Goal: Task Accomplishment & Management: Use online tool/utility

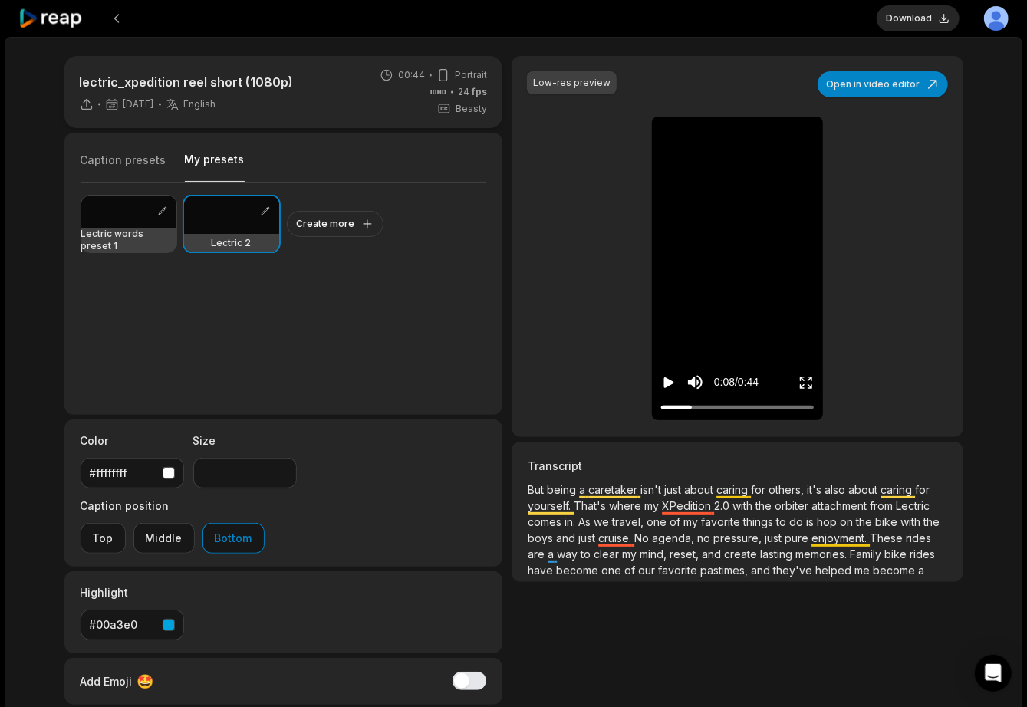
click at [64, 15] on icon at bounding box center [50, 18] width 65 height 21
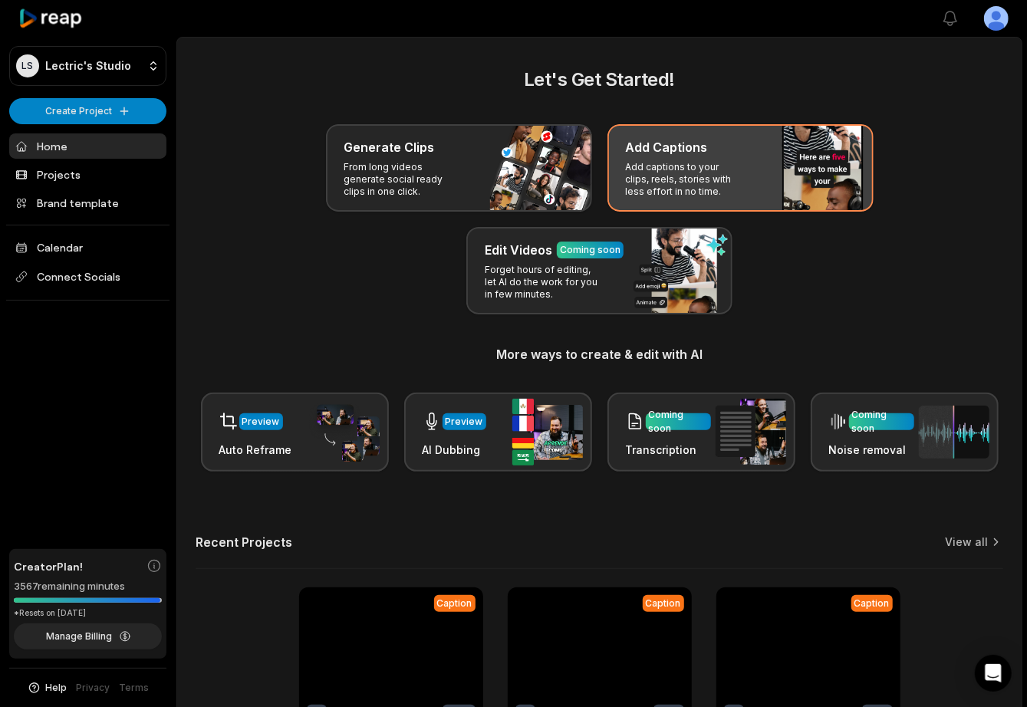
click at [706, 140] on div "Add Captions" at bounding box center [740, 147] width 229 height 18
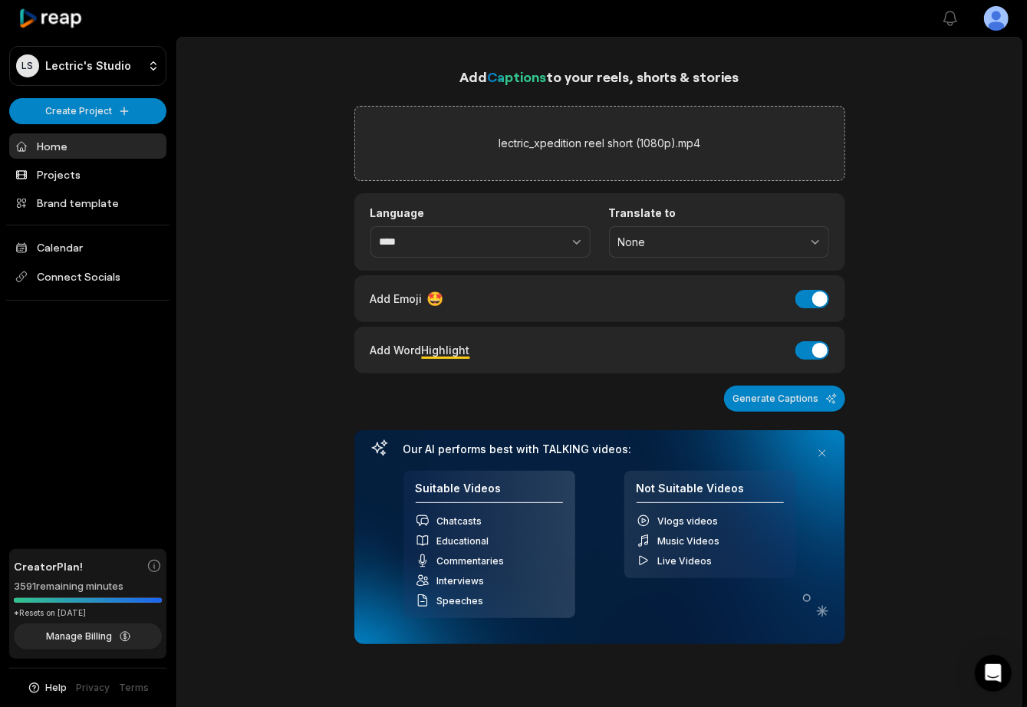
click at [851, 314] on div "Add Captions to your reels, shorts & stories lectric_xpedition reel short (1080…" at bounding box center [599, 626] width 845 height 1121
click at [827, 303] on div "Add Emoji 🤩 Add Emoji" at bounding box center [600, 299] width 459 height 21
click at [818, 298] on button "Add Emoji" at bounding box center [813, 299] width 34 height 18
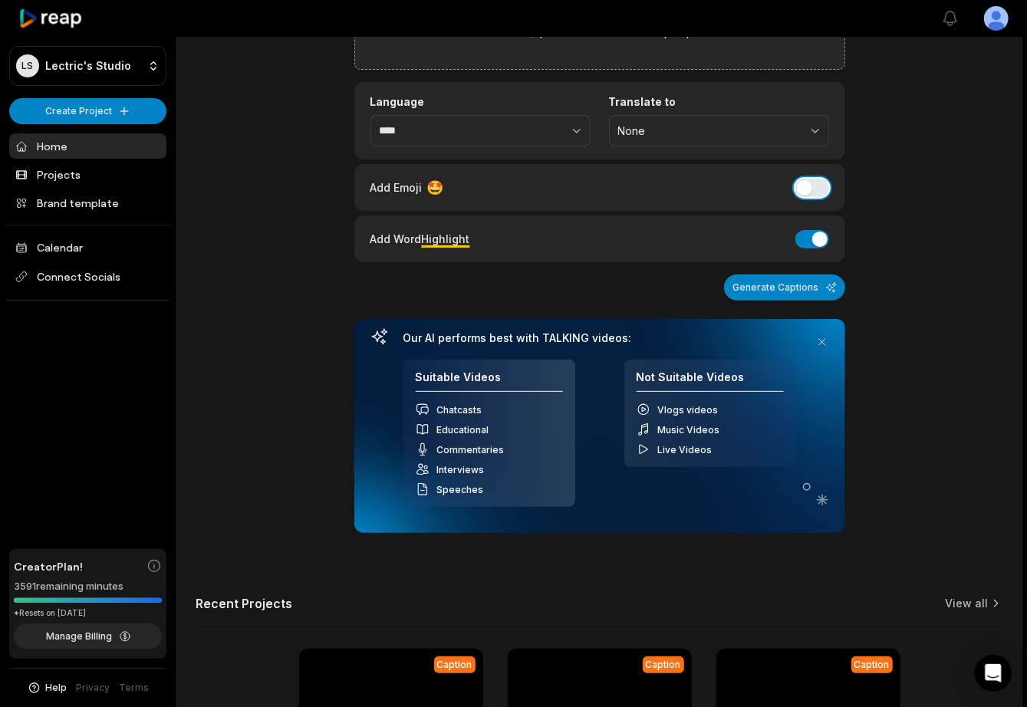
scroll to position [127, 0]
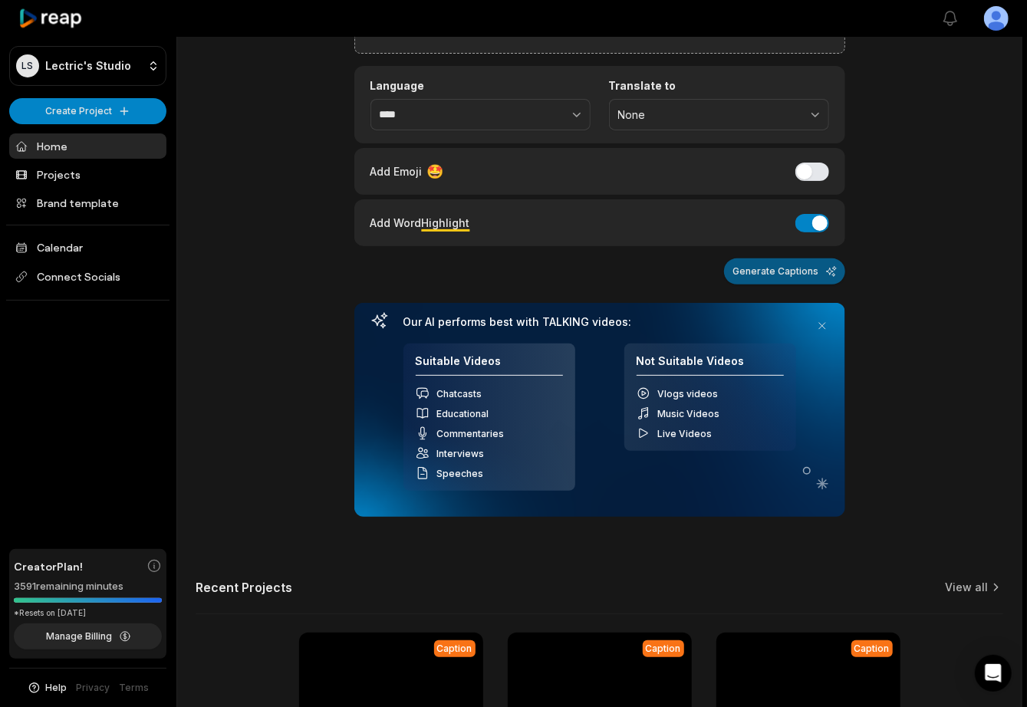
click at [816, 273] on button "Generate Captions" at bounding box center [784, 272] width 121 height 26
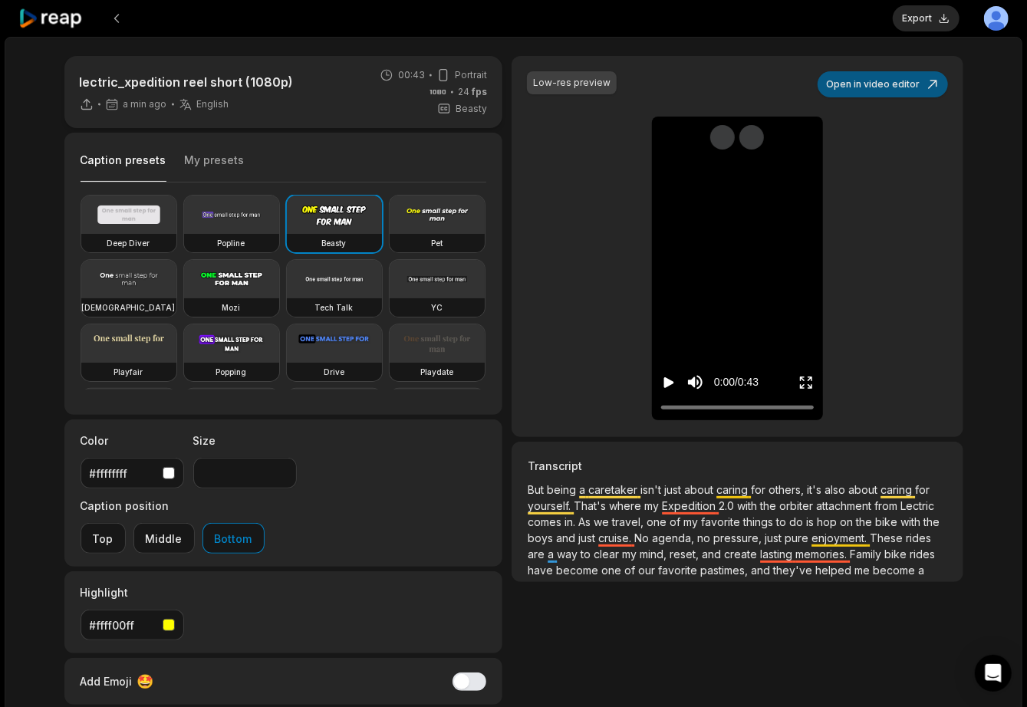
click at [852, 84] on button "Open in video editor" at bounding box center [883, 84] width 130 height 26
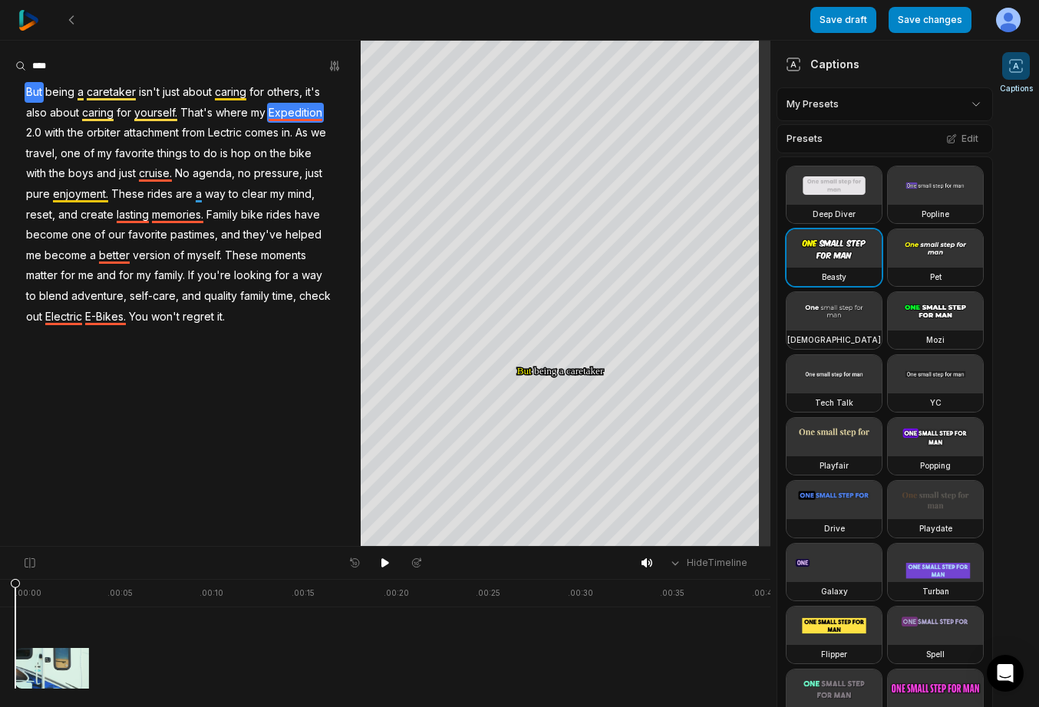
click at [279, 108] on span "Expedition" at bounding box center [295, 113] width 57 height 21
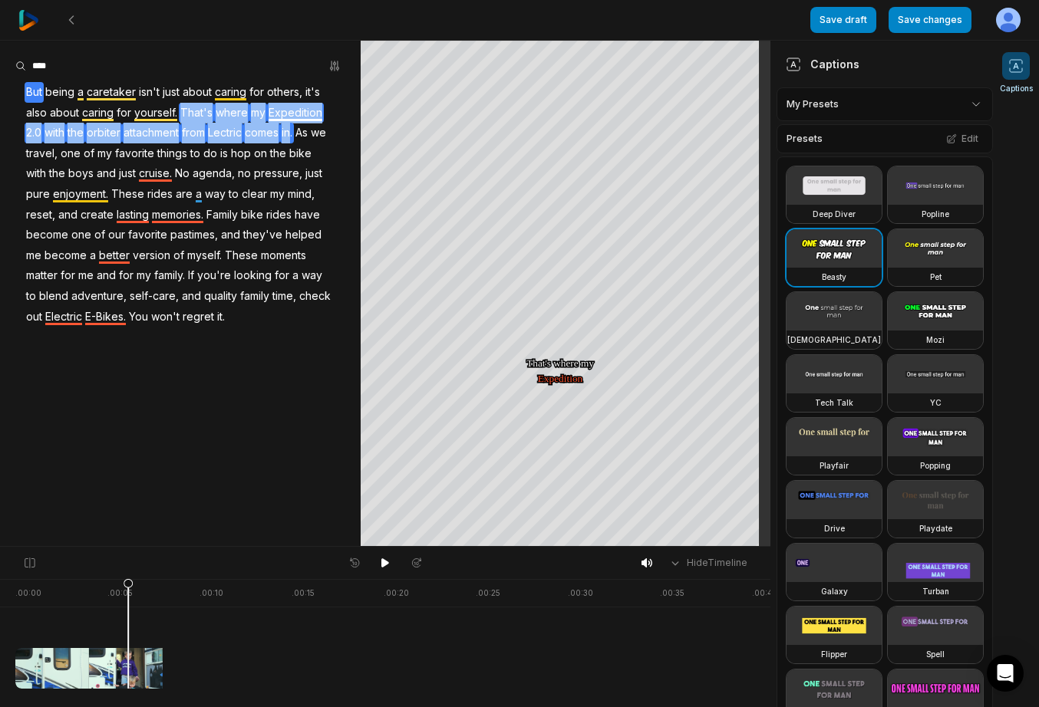
click at [279, 108] on span "Expedition" at bounding box center [295, 113] width 57 height 21
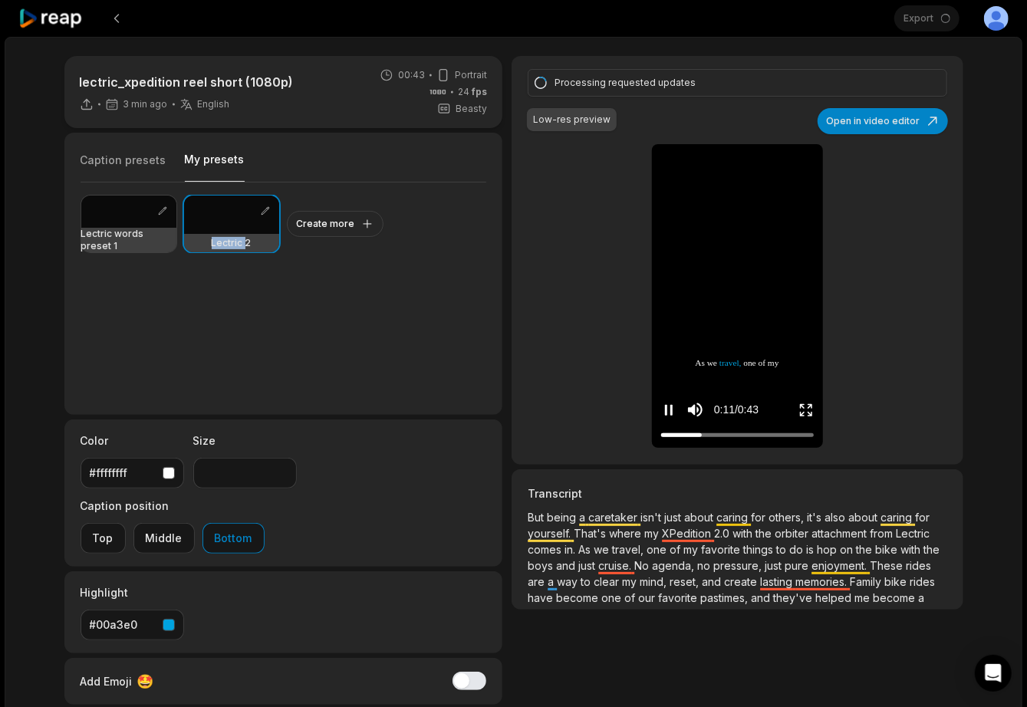
click at [671, 411] on icon "Pause video" at bounding box center [672, 410] width 2 height 11
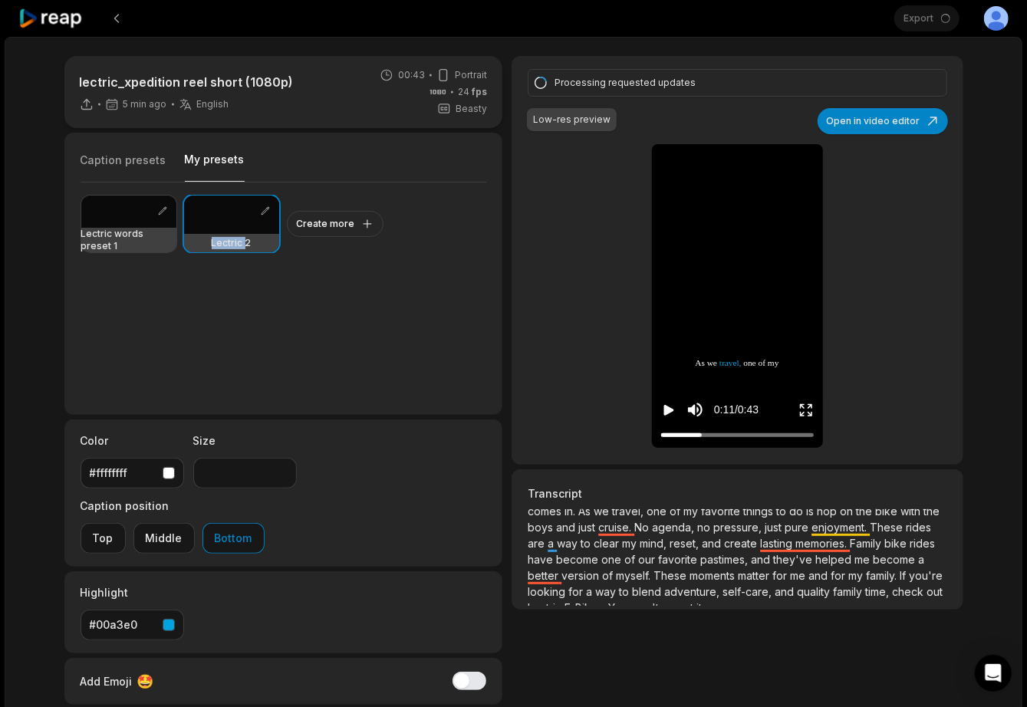
scroll to position [60, 0]
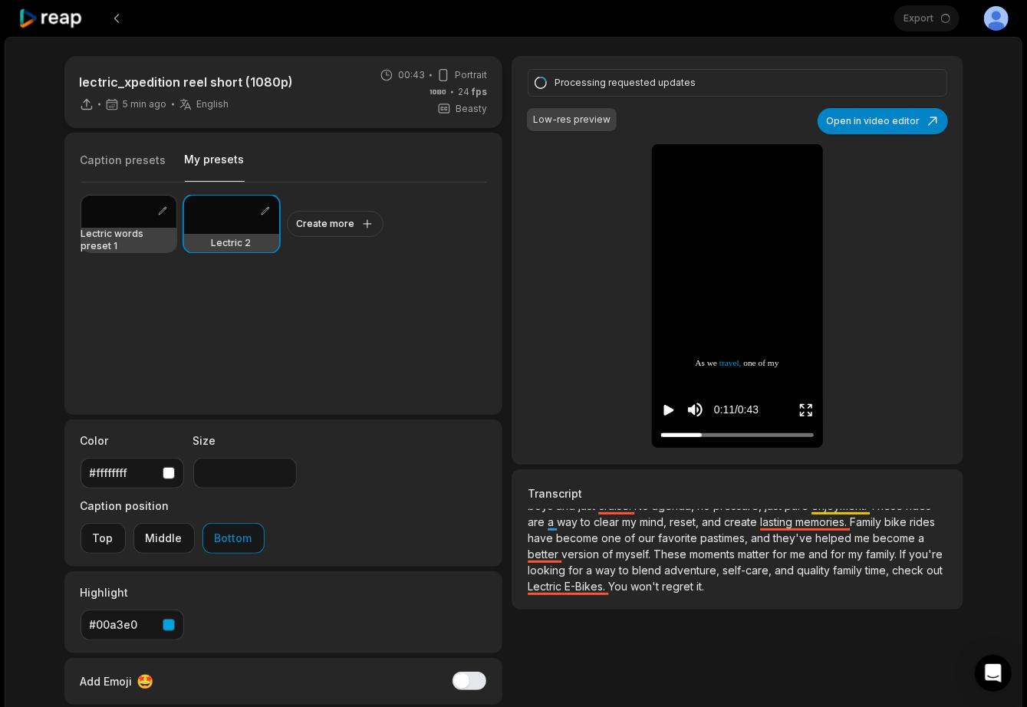
click at [219, 219] on div at bounding box center [231, 215] width 95 height 38
click at [666, 406] on icon "Play video" at bounding box center [669, 410] width 10 height 11
click at [666, 406] on icon "Pause video" at bounding box center [666, 410] width 2 height 11
click at [666, 408] on icon "Play video" at bounding box center [669, 410] width 10 height 11
click at [668, 413] on icon "Pause video" at bounding box center [666, 410] width 2 height 11
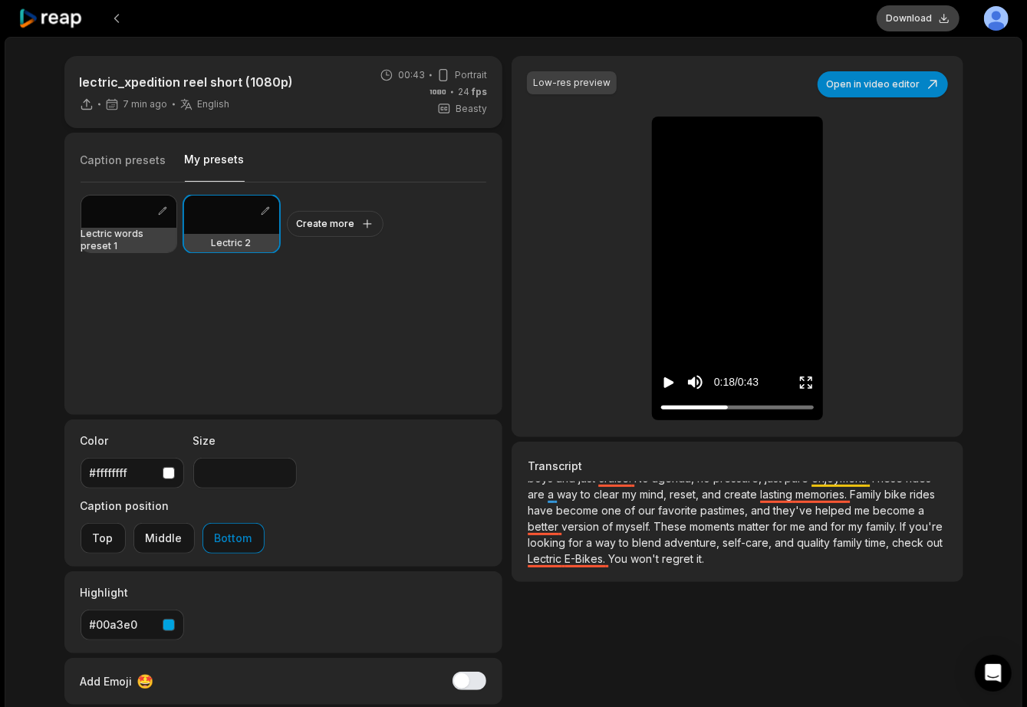
click at [912, 28] on button "Download" at bounding box center [918, 18] width 83 height 26
